Goal: Contribute content: Add original content to the website for others to see

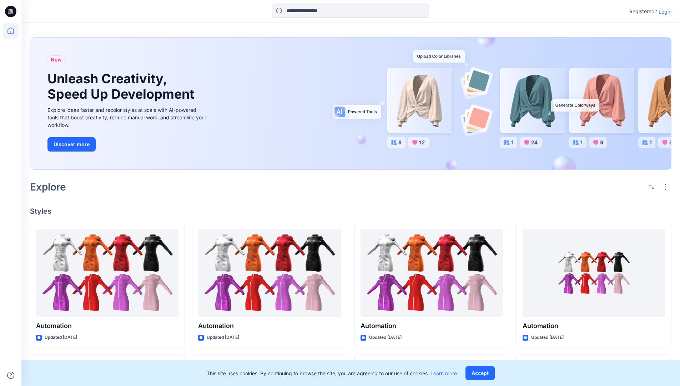
click at [663, 11] on p "Login" at bounding box center [665, 11] width 13 height 7
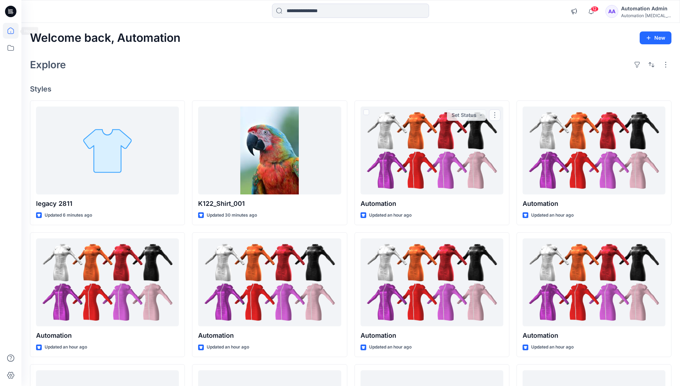
click at [14, 31] on icon at bounding box center [10, 30] width 6 height 6
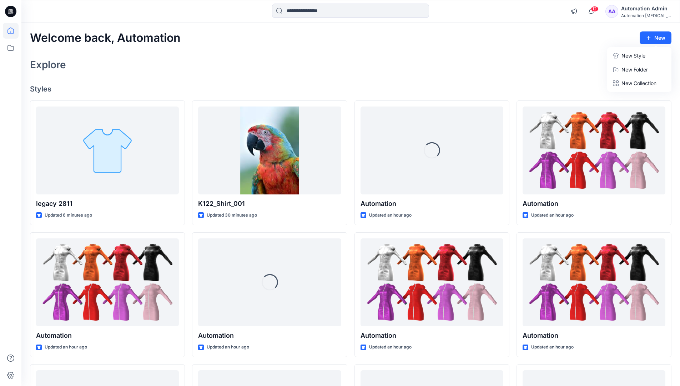
click at [619, 56] on button "New Style" at bounding box center [639, 56] width 61 height 14
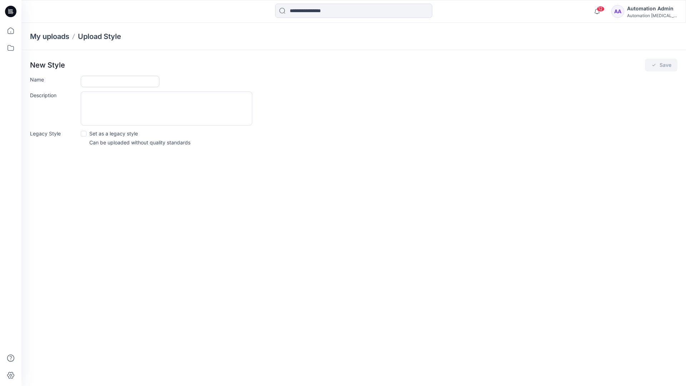
click at [95, 80] on input "Name" at bounding box center [120, 81] width 79 height 11
type input "**********"
click at [668, 65] on button "Save" at bounding box center [660, 65] width 32 height 13
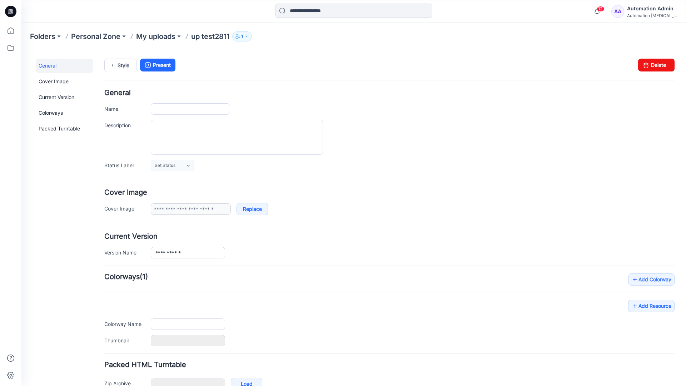
type input "**********"
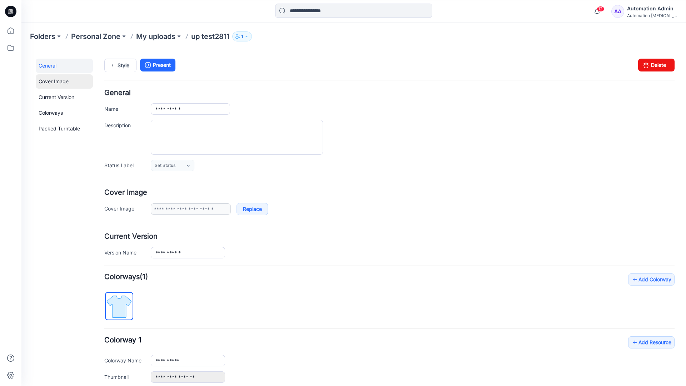
click at [52, 81] on link "Cover Image" at bounding box center [64, 81] width 57 height 14
click at [49, 95] on link "Current Version" at bounding box center [64, 97] width 57 height 14
click at [52, 112] on link "Colorways" at bounding box center [64, 113] width 57 height 14
click at [54, 129] on link "Packed Turntable" at bounding box center [64, 128] width 57 height 14
click at [646, 67] on link "Delete" at bounding box center [656, 65] width 36 height 13
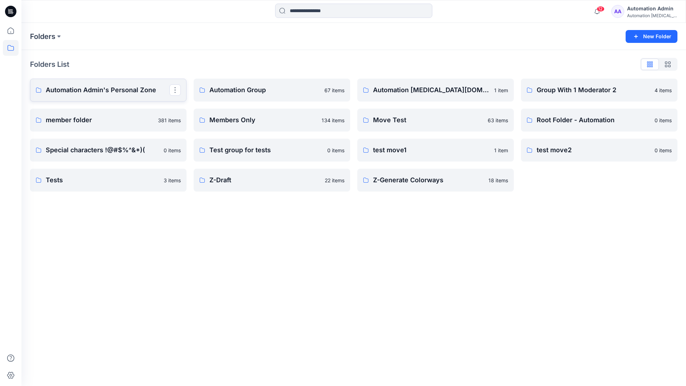
click at [114, 92] on p "Automation Admin's Personal Zone" at bounding box center [108, 90] width 124 height 10
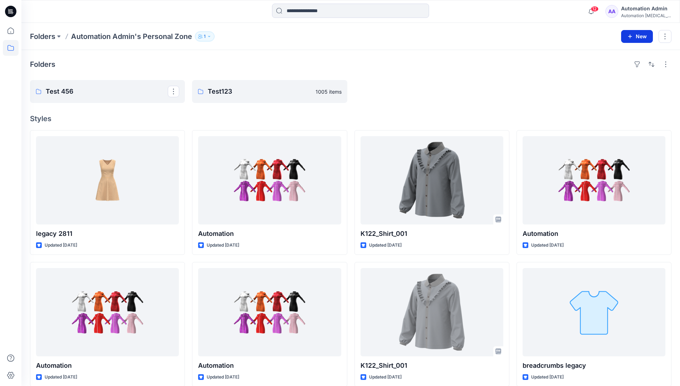
click at [629, 35] on icon "button" at bounding box center [630, 37] width 6 height 6
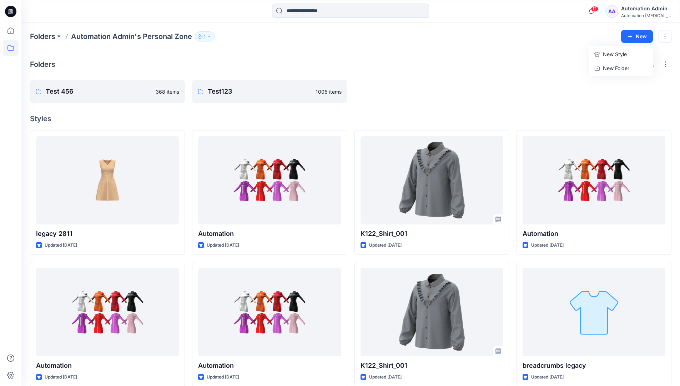
click at [623, 53] on p "New Style" at bounding box center [615, 54] width 24 height 9
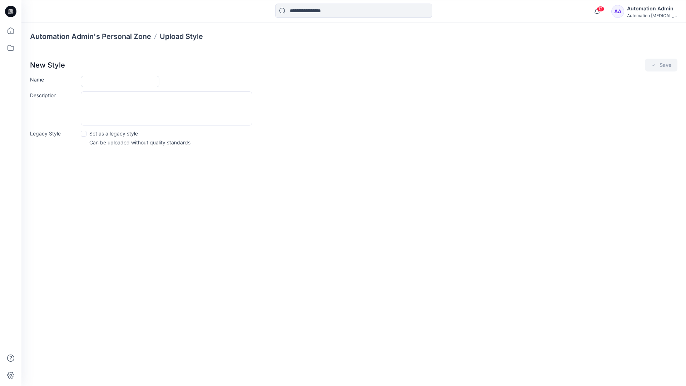
click at [95, 80] on input "Name" at bounding box center [120, 81] width 79 height 11
type input "**********"
click at [84, 133] on span at bounding box center [84, 134] width 6 height 6
click at [663, 66] on button "Save" at bounding box center [660, 65] width 32 height 13
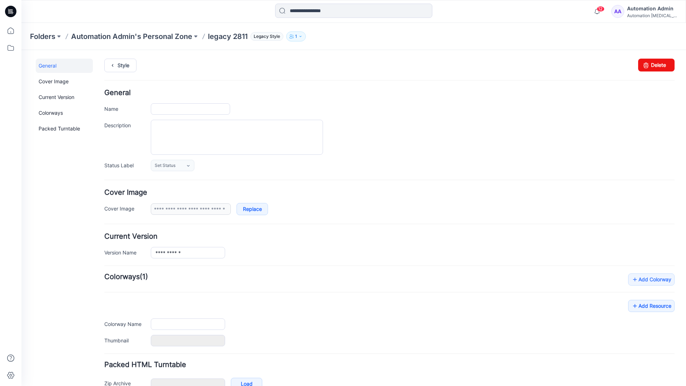
type input "**********"
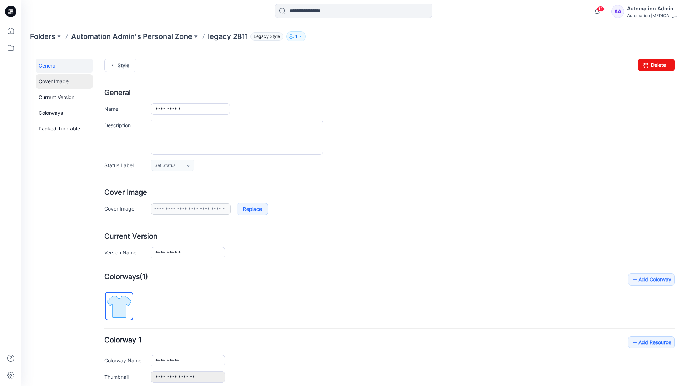
click at [54, 81] on link "Cover Image" at bounding box center [64, 81] width 57 height 14
click at [54, 99] on link "Current Version" at bounding box center [64, 97] width 57 height 14
click at [52, 112] on link "Colorways" at bounding box center [64, 113] width 57 height 14
click at [57, 129] on link "Packed Turntable" at bounding box center [64, 128] width 57 height 14
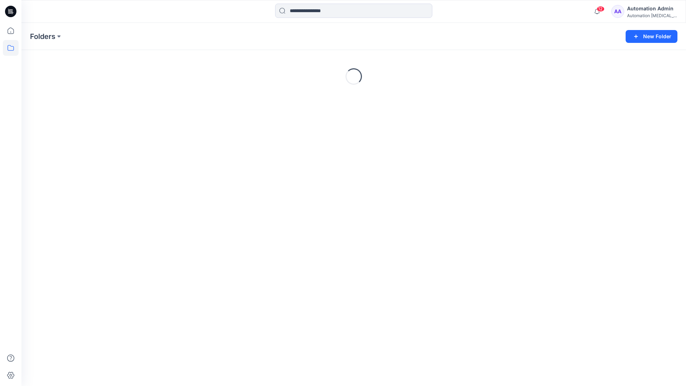
click at [648, 15] on div "Automation [MEDICAL_DATA]..." at bounding box center [652, 15] width 50 height 5
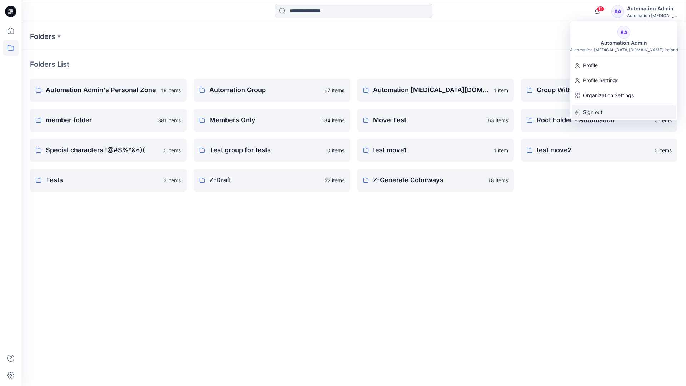
click at [596, 111] on p "Sign out" at bounding box center [592, 112] width 19 height 14
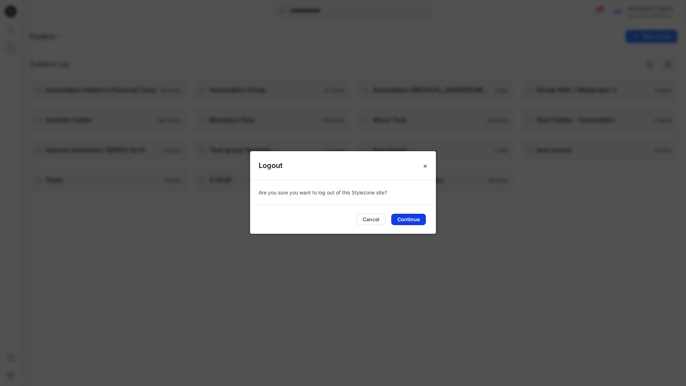
click at [416, 217] on button "Continue" at bounding box center [408, 219] width 35 height 11
